Goal: Task Accomplishment & Management: Complete application form

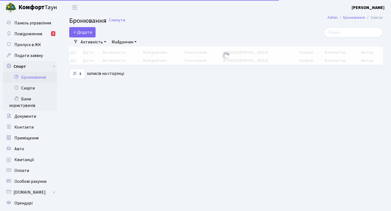
select select "25"
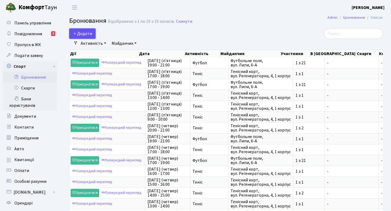
click at [88, 31] on button "Додати" at bounding box center [82, 34] width 26 height 10
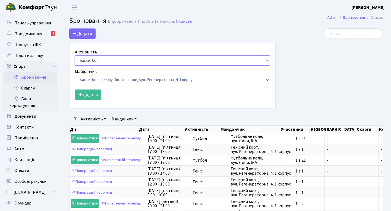
click at [109, 59] on select "Баскетбол Волейбол Йога Катання на роликах Настільний теніс Теніс Футбол Фітнес" at bounding box center [172, 60] width 195 height 10
select select "1"
click at [75, 55] on select "Баскетбол Волейбол Йога Катання на роликах Настільний теніс Теніс Футбол Фітнес" at bounding box center [172, 60] width 195 height 10
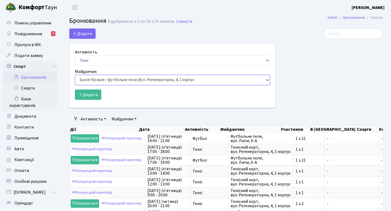
click at [105, 81] on select "Баскетбольне / футбольне поле, Вул. Регенераторна, 4, 1 корпус Баскетбольне пол…" at bounding box center [172, 80] width 195 height 10
select select "1"
click at [75, 75] on select "Баскетбольне / футбольне поле, Вул. Регенераторна, 4, 1 корпус Баскетбольне пол…" at bounding box center [172, 80] width 195 height 10
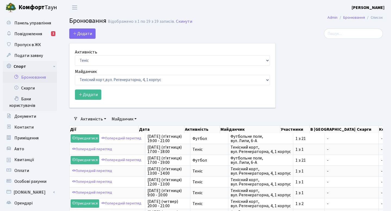
click at [88, 100] on div "Активність Баскетбол Волейбол Йога Катання на роликах Настільний теніс Теніс Фу…" at bounding box center [173, 75] width 206 height 64
click at [88, 97] on button "Додати" at bounding box center [88, 95] width 26 height 10
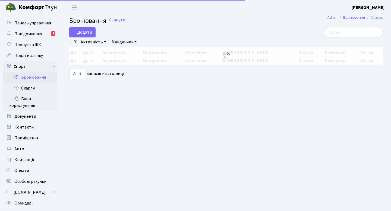
select select "25"
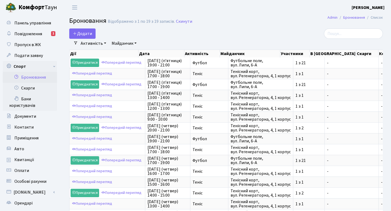
click at [96, 32] on div "Додати Активність Баскетбол Волейбол Йога Катання на роликах Настільний теніс Т…" at bounding box center [172, 34] width 206 height 10
click at [84, 35] on button "Додати" at bounding box center [82, 34] width 26 height 10
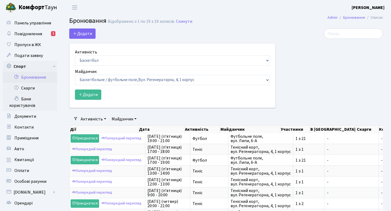
click at [102, 54] on div "Активність Баскетбол Волейбол Йога Катання на роликах Настільний теніс Теніс Фу…" at bounding box center [172, 57] width 195 height 17
click at [99, 59] on select "Баскетбол Волейбол Йога Катання на роликах Настільний теніс Теніс Футбол Фітнес" at bounding box center [172, 60] width 195 height 10
select select "1"
click at [75, 55] on select "Баскетбол Волейбол Йога Катання на роликах Настільний теніс Теніс Футбол Фітнес" at bounding box center [172, 60] width 195 height 10
click at [111, 80] on select "Баскетбольне / футбольне поле, Вул. Регенераторна, 4, 1 корпус Баскетбольне пол…" at bounding box center [172, 80] width 195 height 10
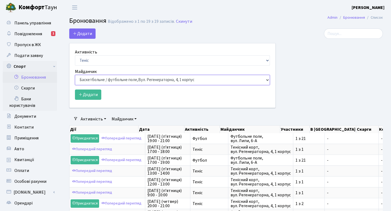
select select "1"
click at [75, 75] on select "Баскетбольне / футбольне поле, Вул. Регенераторна, 4, 1 корпус Баскетбольне пол…" at bounding box center [172, 80] width 195 height 10
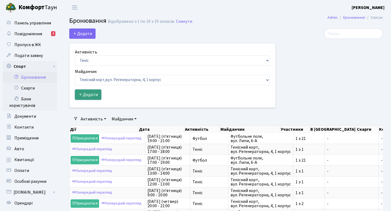
click at [93, 98] on button "Додати" at bounding box center [88, 95] width 26 height 10
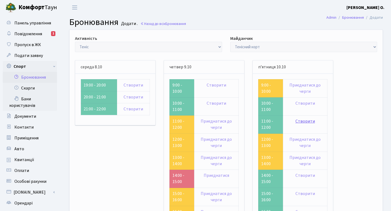
click at [307, 123] on link "Створити" at bounding box center [306, 121] width 20 height 6
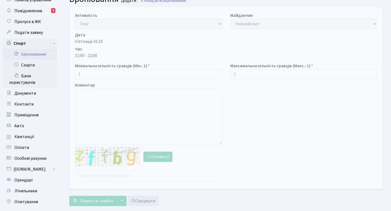
scroll to position [72, 0]
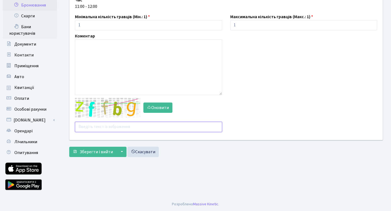
click at [152, 129] on input "text" at bounding box center [148, 127] width 147 height 10
type input "2utt4"
click at [69, 147] on button "Зберегти і вийти" at bounding box center [92, 152] width 47 height 10
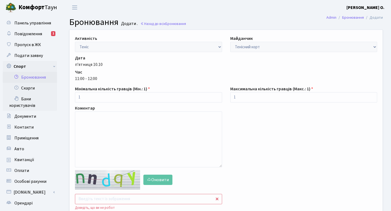
click at [114, 198] on input "text" at bounding box center [148, 199] width 147 height 10
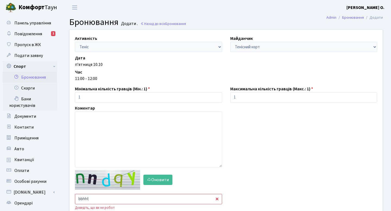
type input "bbhht"
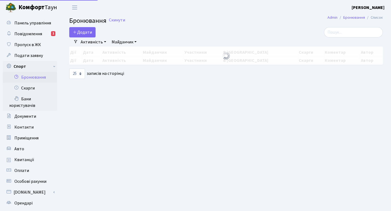
select select "25"
